Goal: Ask a question

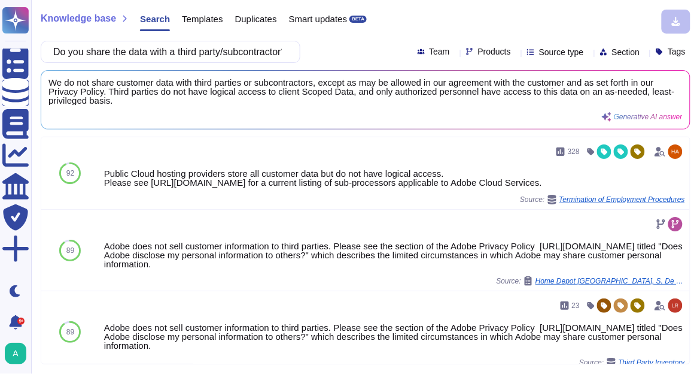
click at [516, 53] on icon at bounding box center [516, 53] width 0 height 0
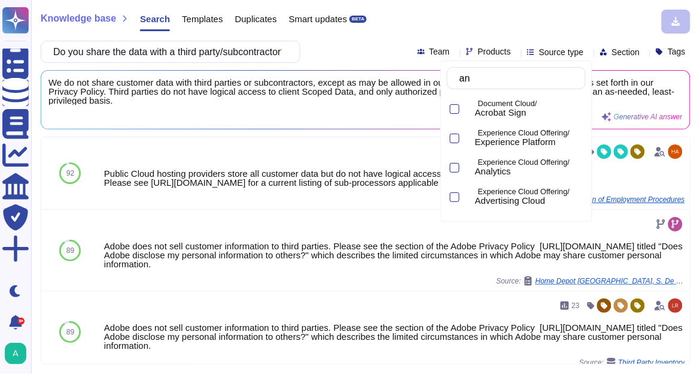
type input "a"
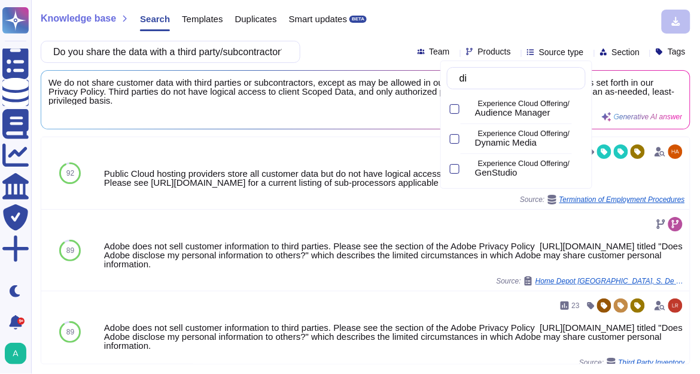
type input "d"
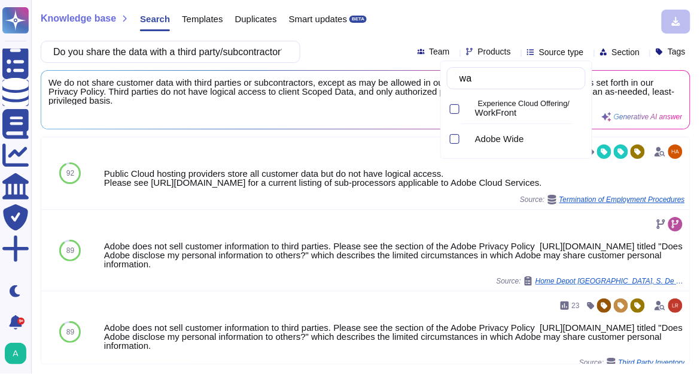
type input "w"
type input "mark"
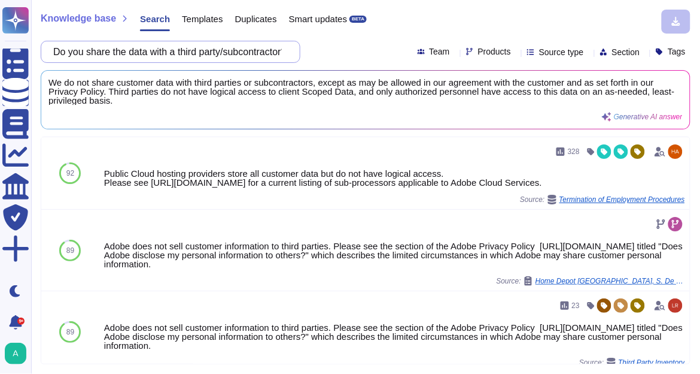
click at [234, 54] on input "Do you share the data with a third party/subcontractor?" at bounding box center [167, 51] width 241 height 21
paste input "Is there a business process in place on your side to support the application if…"
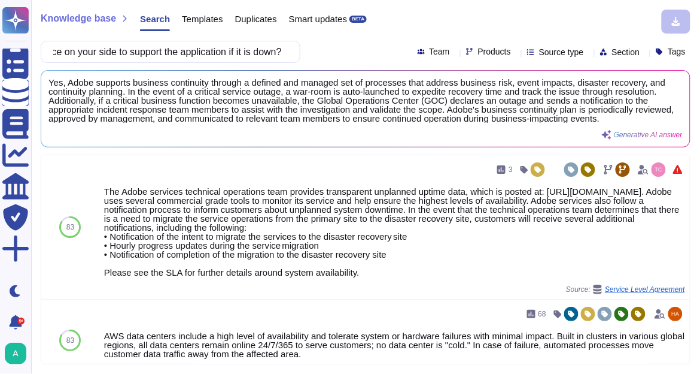
type input "Is there a business process in place on your side to support the application if…"
